Goal: Transaction & Acquisition: Download file/media

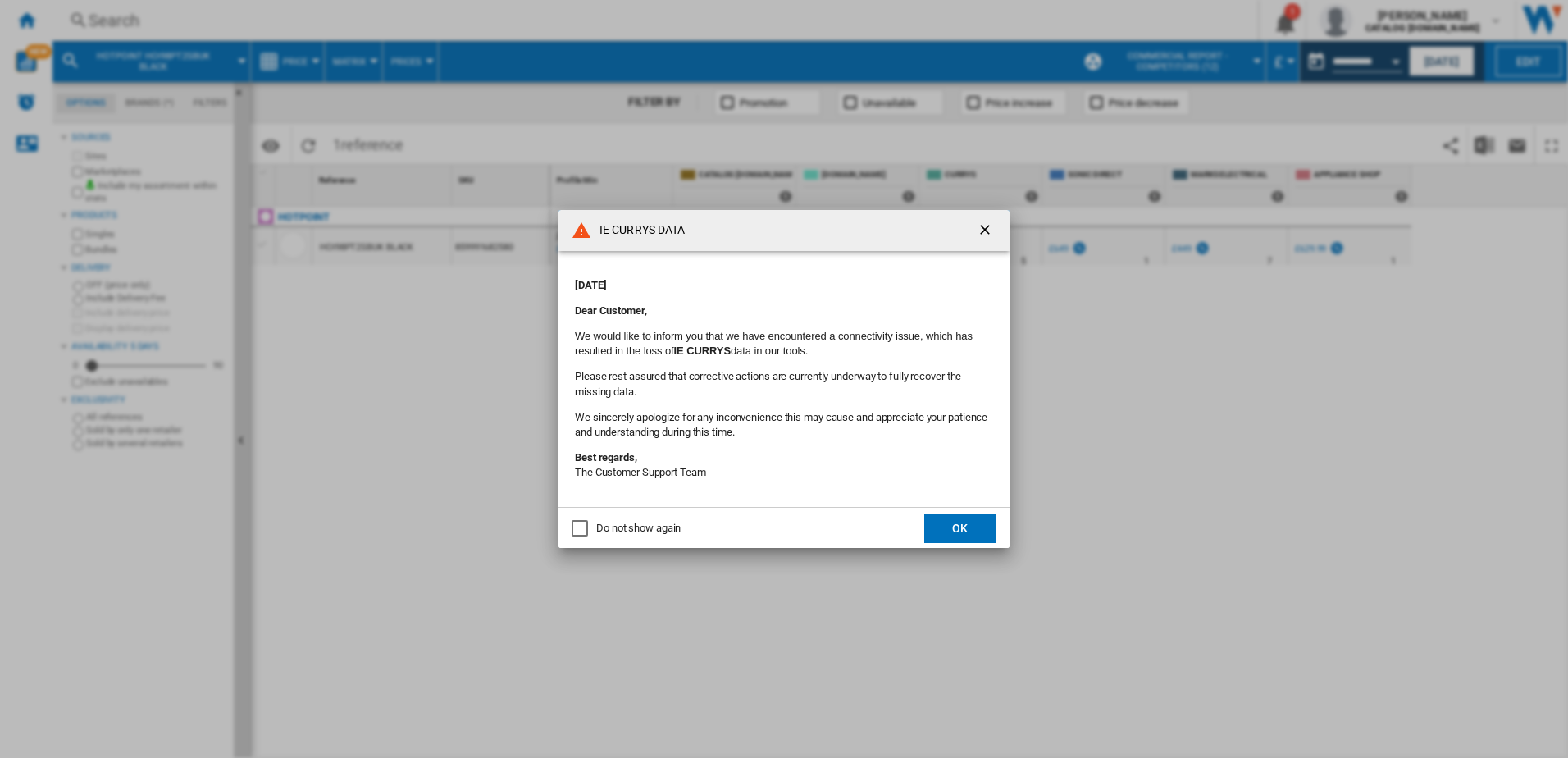
click at [960, 536] on button "OK" at bounding box center [960, 528] width 72 height 30
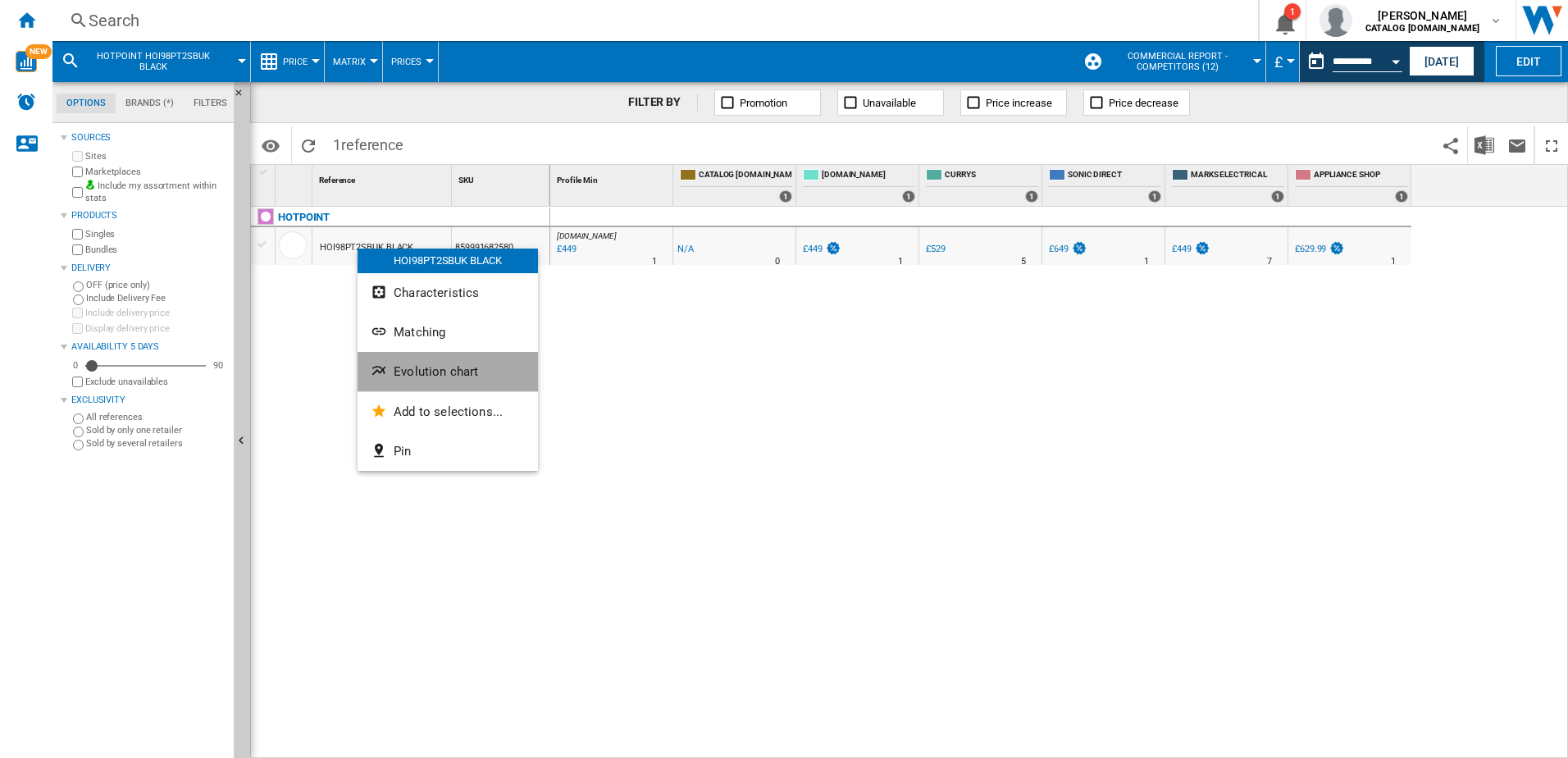
click at [415, 361] on button "Evolution chart" at bounding box center [448, 371] width 180 height 39
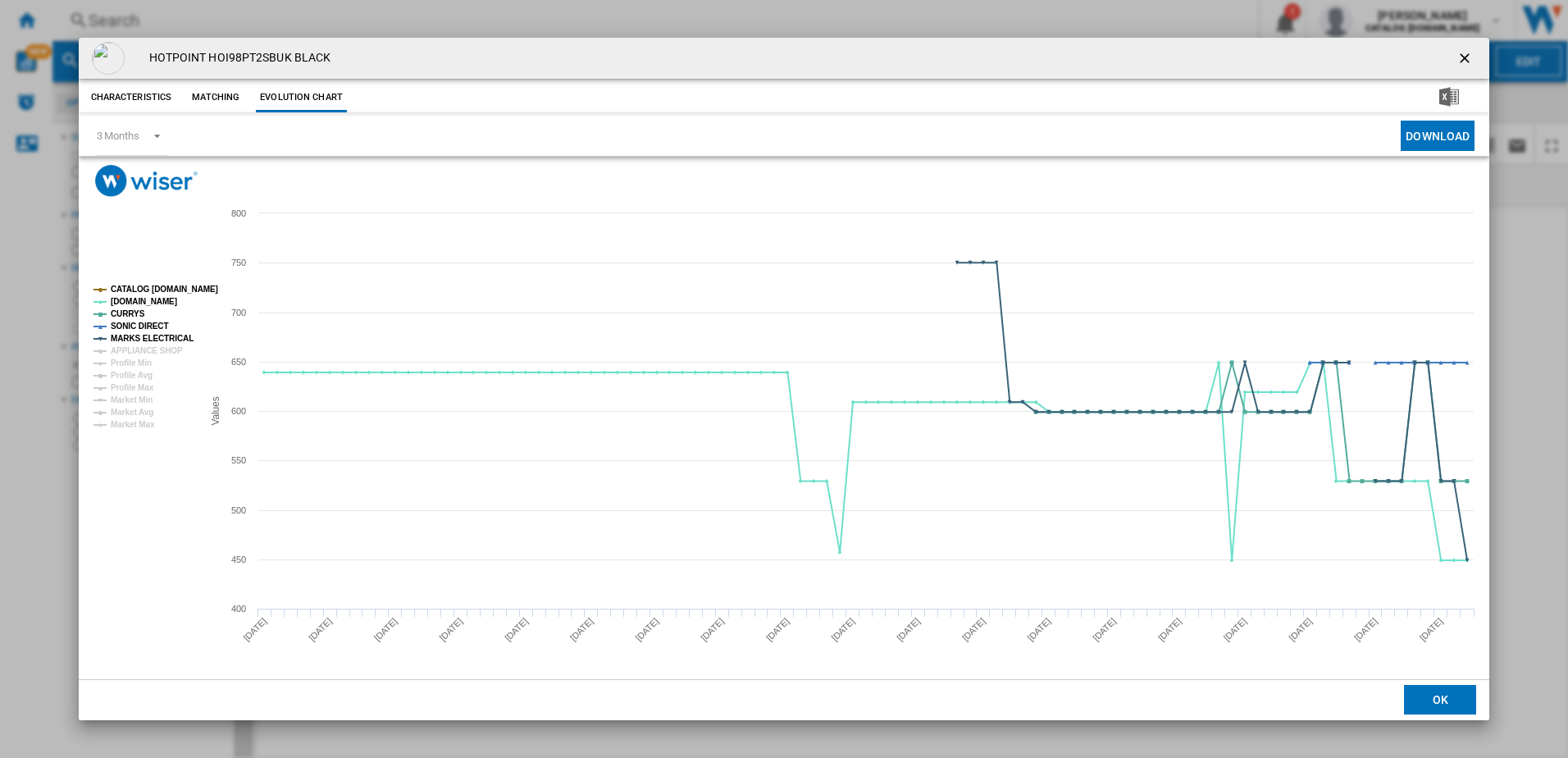
click at [1464, 51] on ng-md-icon "getI18NText('BUTTONS.CLOSE_DIALOG')" at bounding box center [1466, 60] width 20 height 20
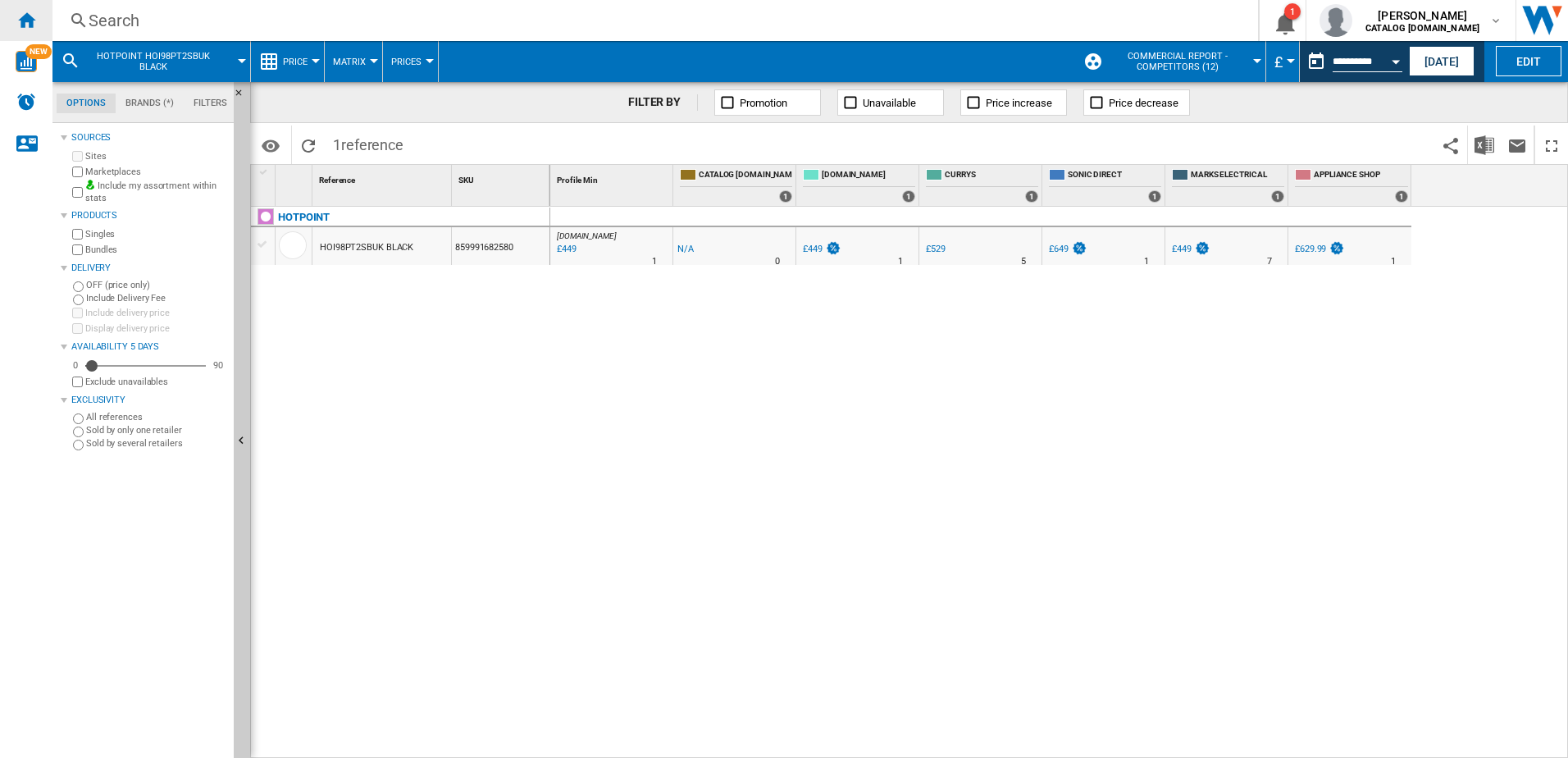
click at [30, 23] on ng-md-icon "Home" at bounding box center [26, 20] width 20 height 20
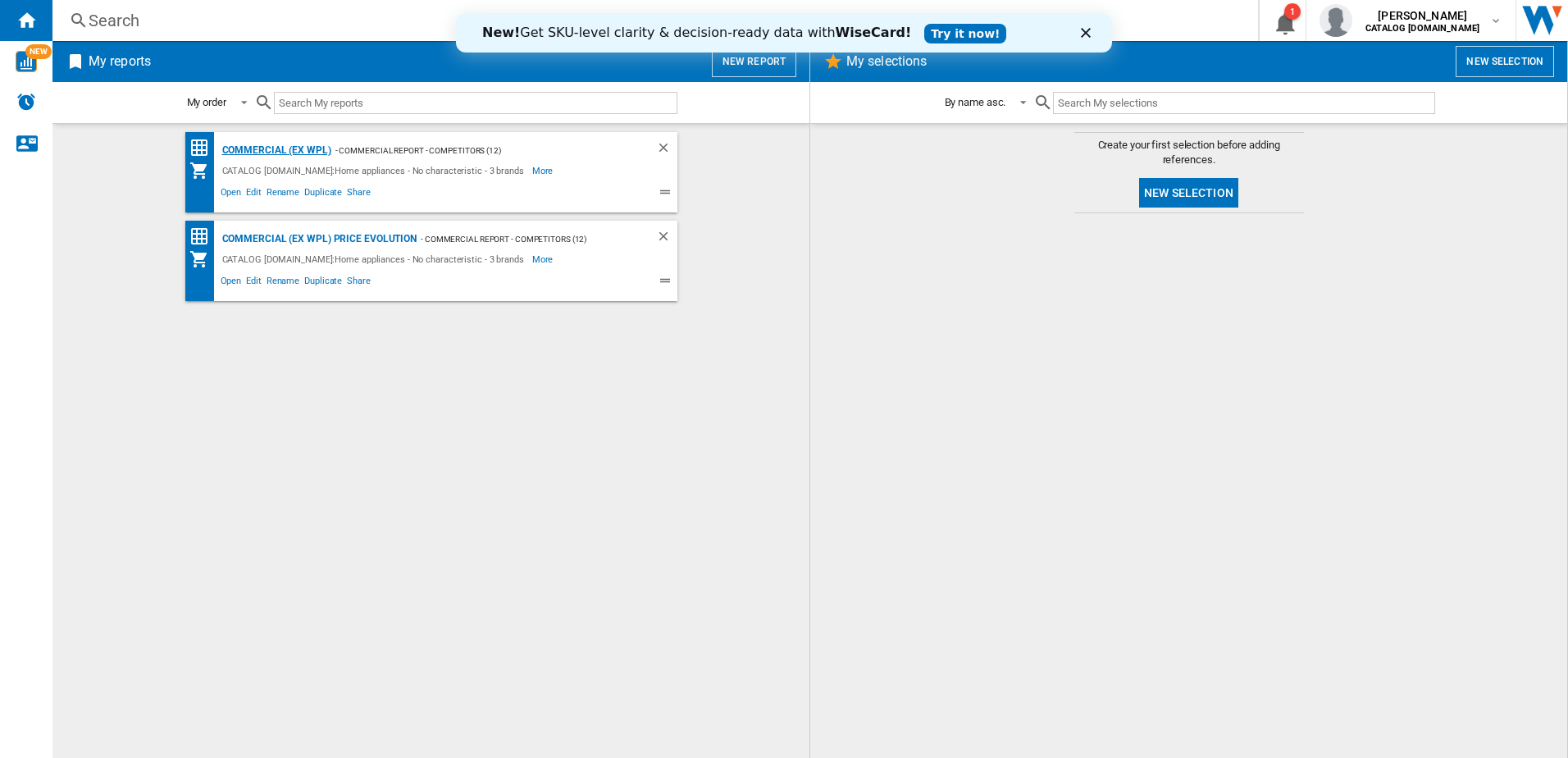
click at [262, 144] on div "Commercial (ex WPL)" at bounding box center [274, 150] width 113 height 21
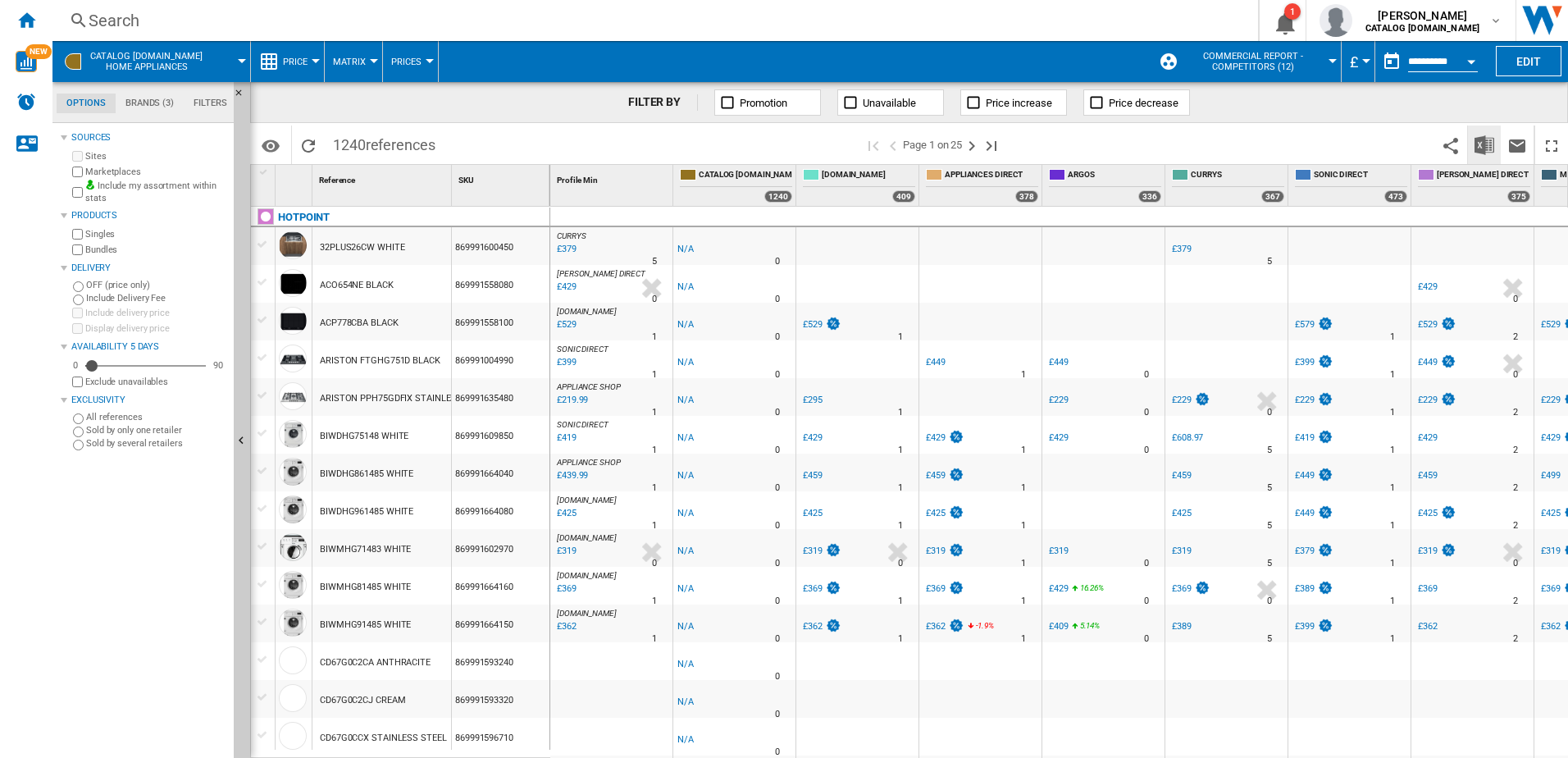
click at [1485, 142] on img "Download in Excel" at bounding box center [1484, 145] width 20 height 20
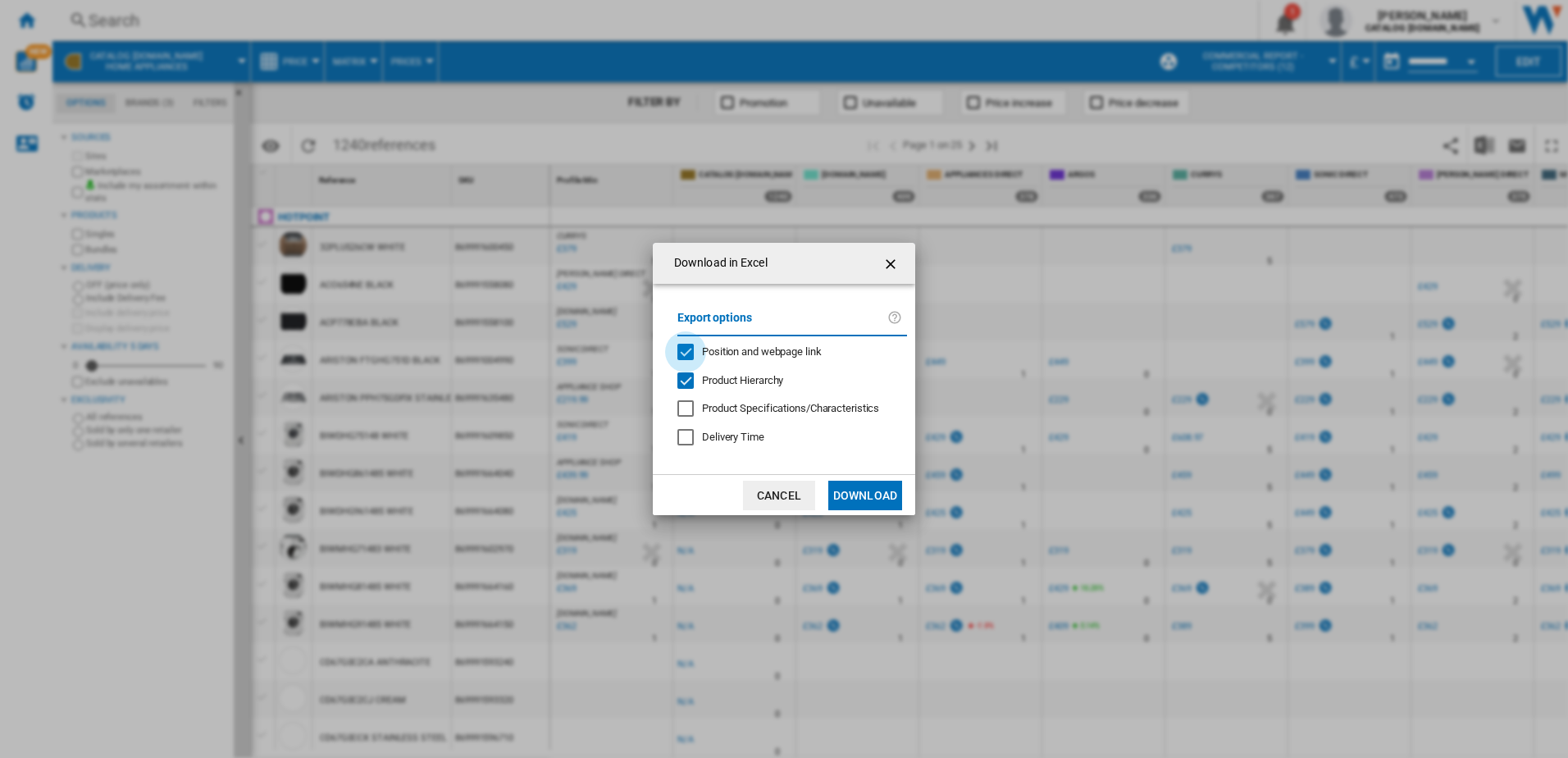
click at [692, 352] on div "Position and webpage link" at bounding box center [686, 352] width 17 height 17
click at [869, 493] on button "Download" at bounding box center [864, 495] width 74 height 30
